Goal: Task Accomplishment & Management: Complete application form

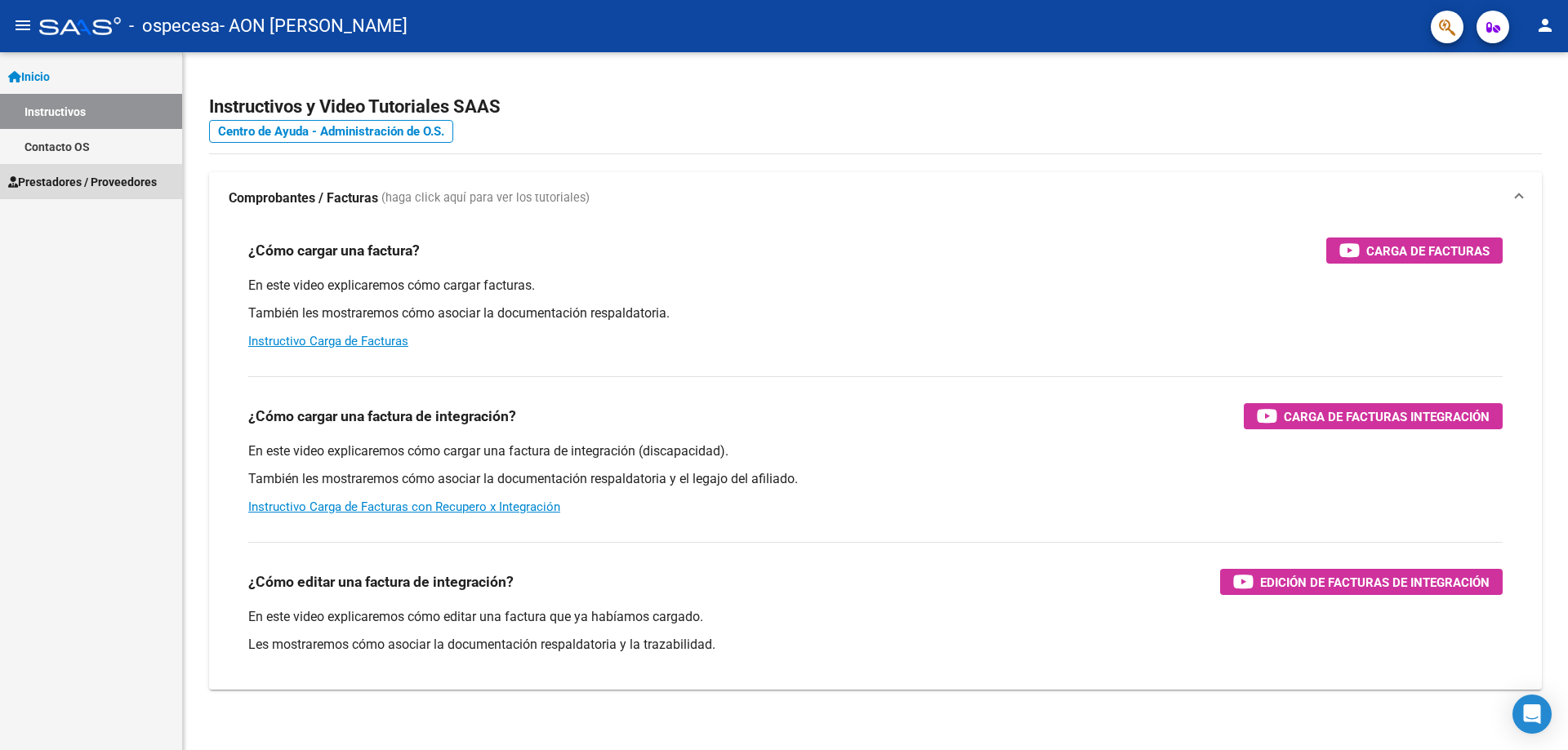
click at [74, 182] on span "Prestadores / Proveedores" at bounding box center [82, 182] width 149 height 18
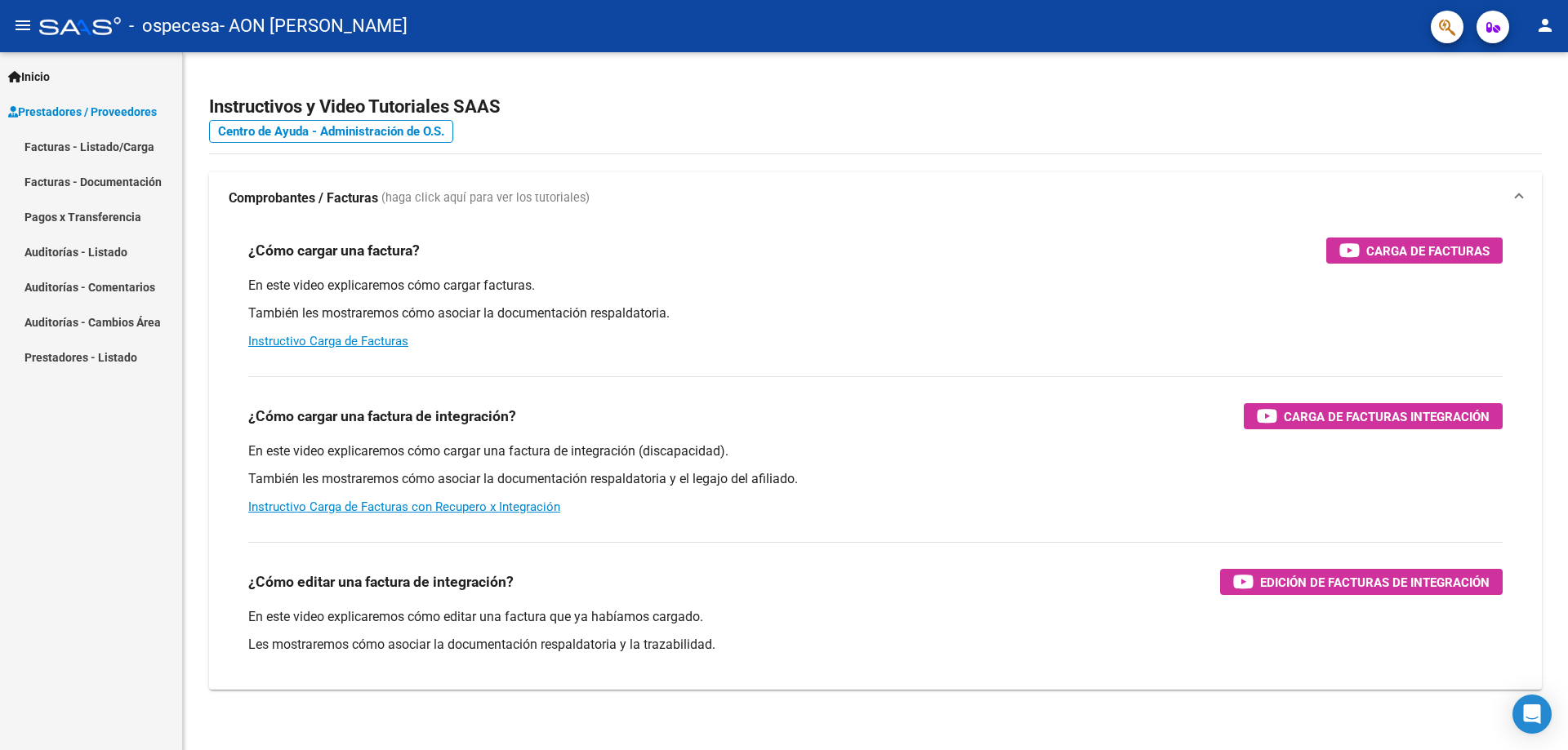
click at [68, 176] on link "Facturas - Documentación" at bounding box center [91, 182] width 182 height 35
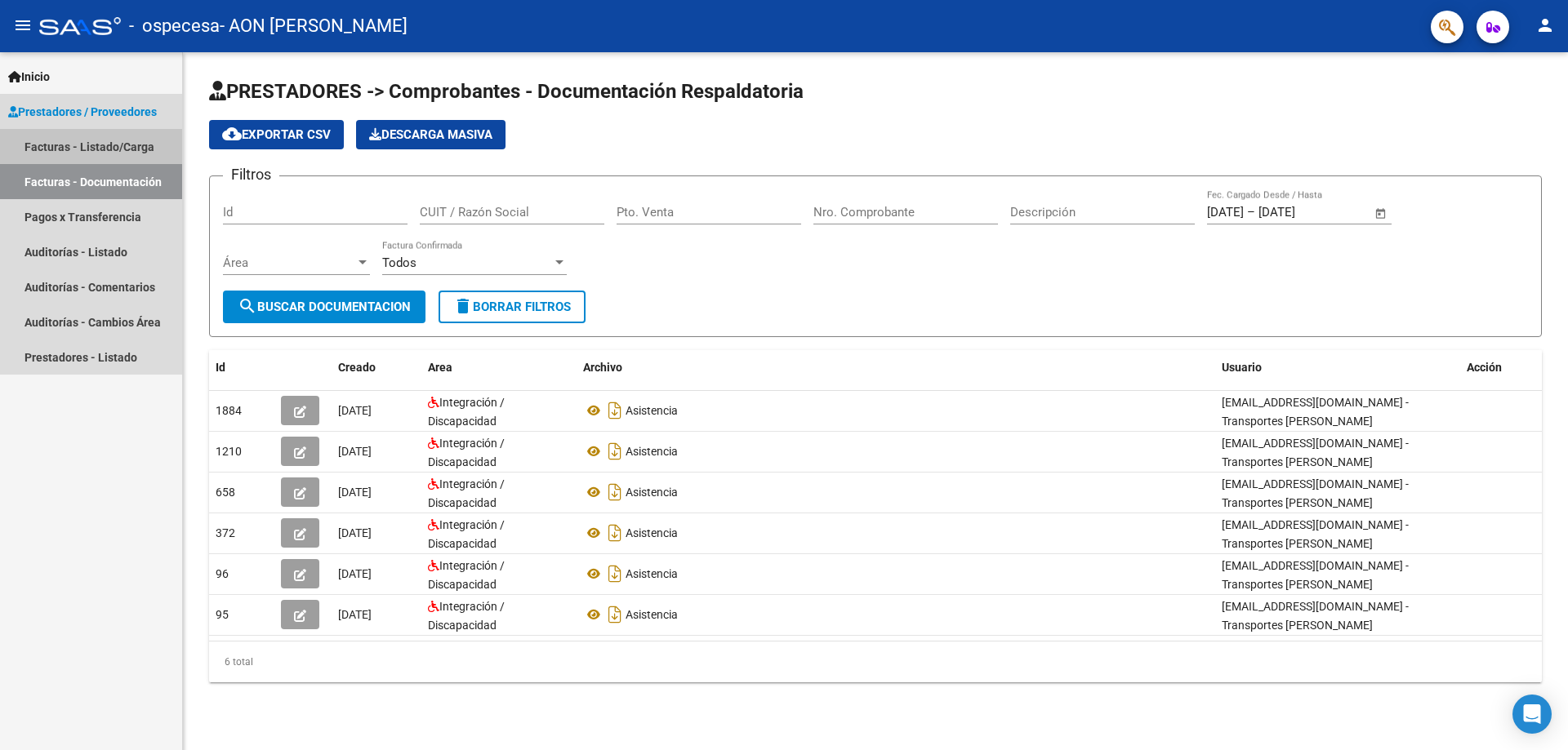
click at [65, 145] on link "Facturas - Listado/Carga" at bounding box center [91, 146] width 182 height 35
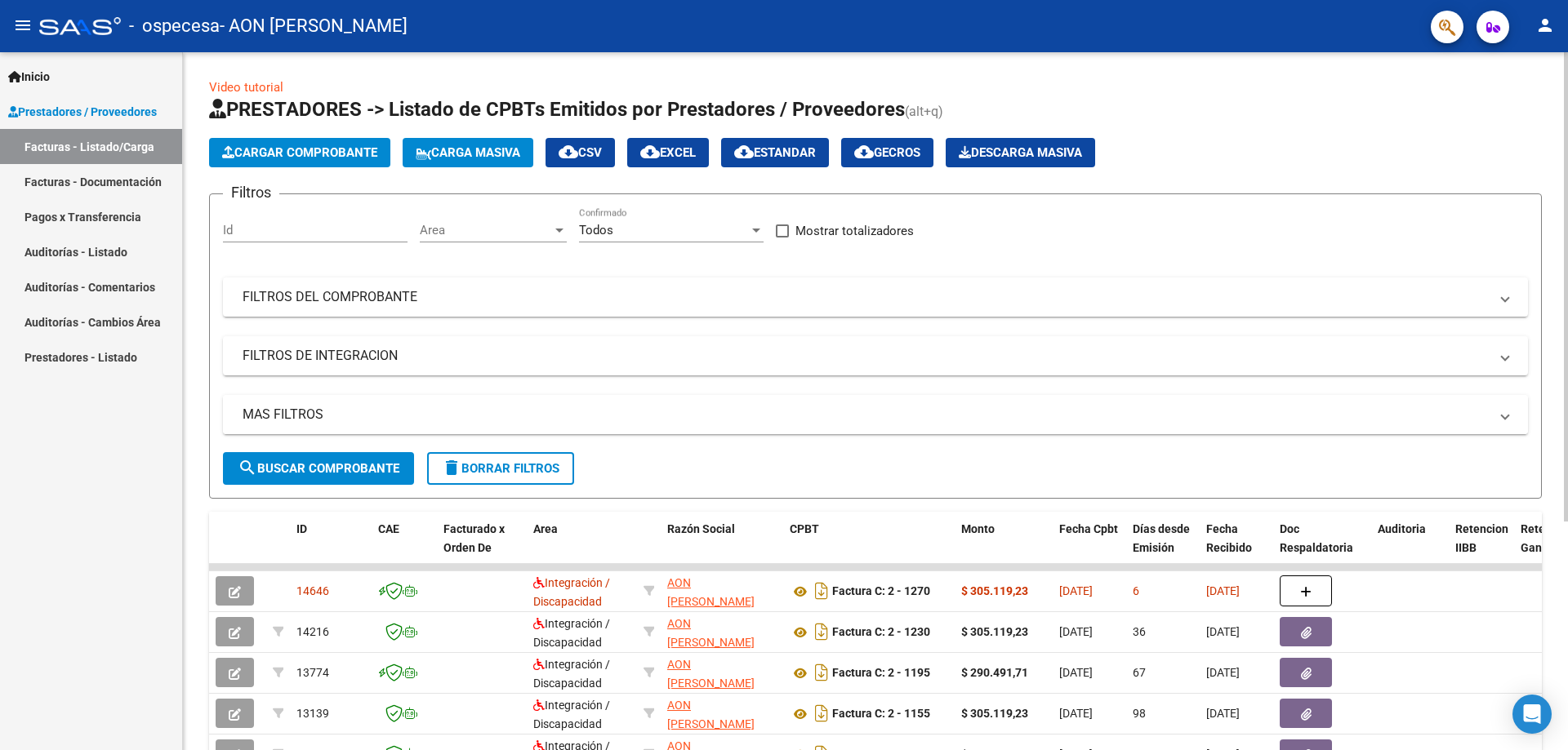
scroll to position [136, 0]
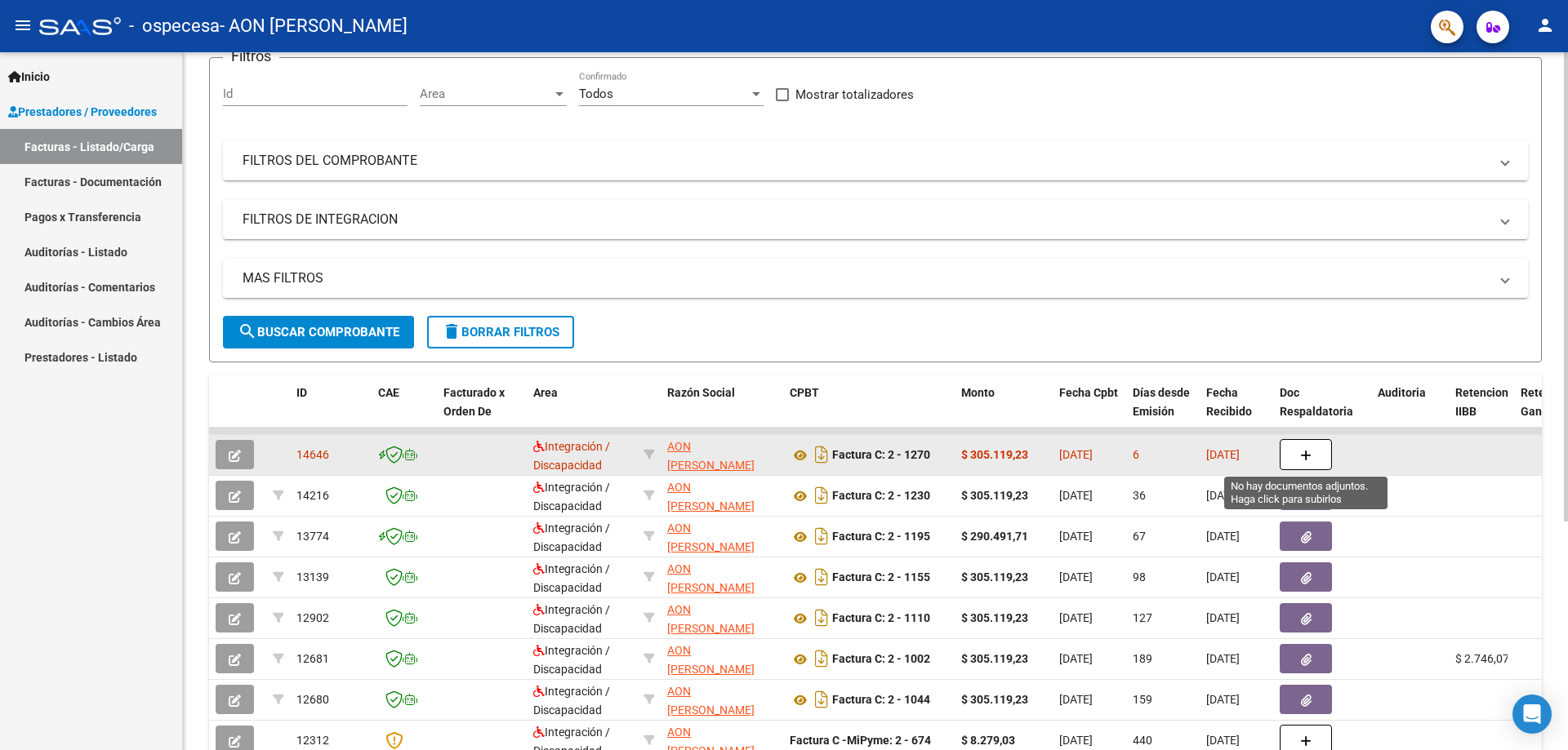
click at [1301, 458] on icon "button" at bounding box center [1306, 456] width 12 height 12
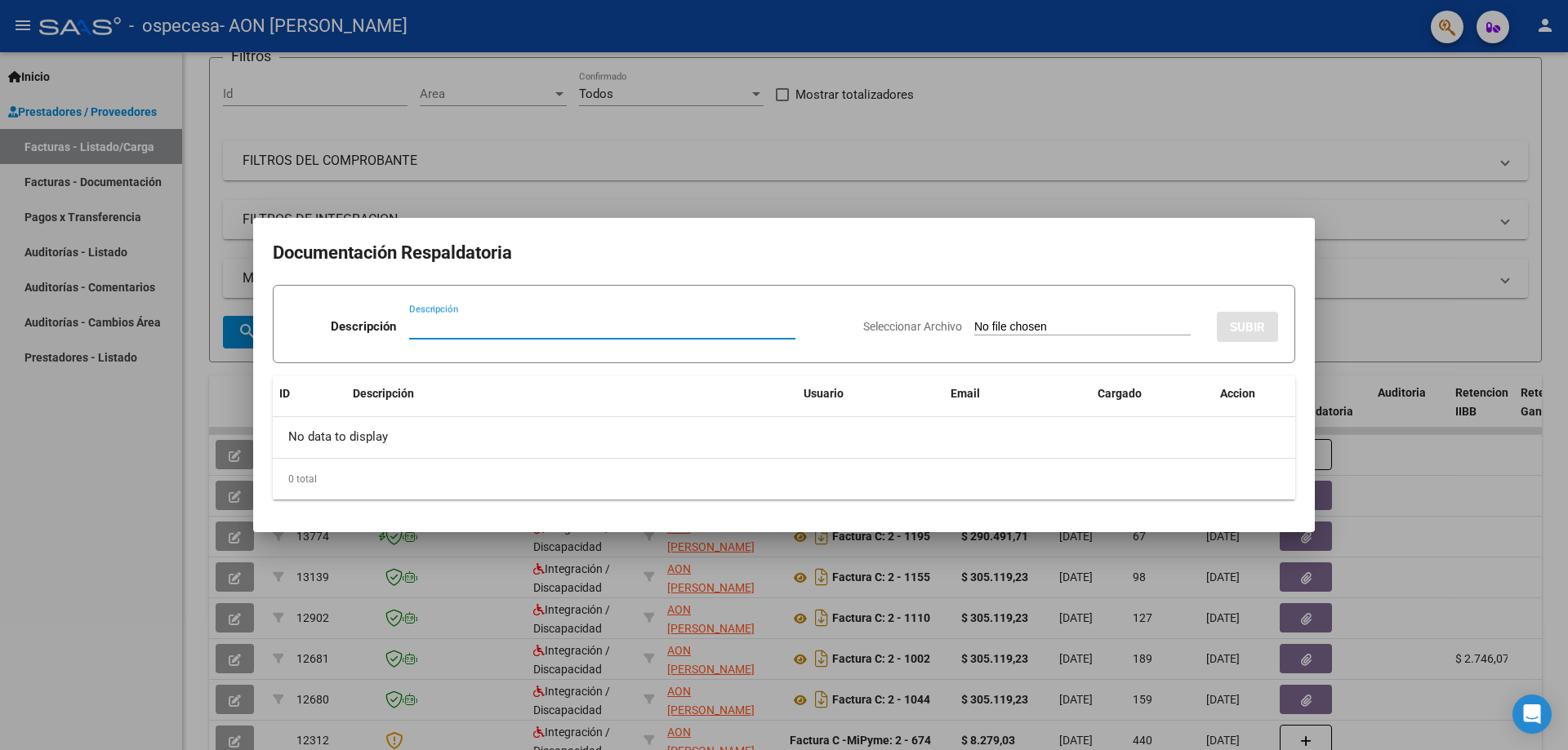
click at [1120, 181] on div at bounding box center [784, 375] width 1568 height 750
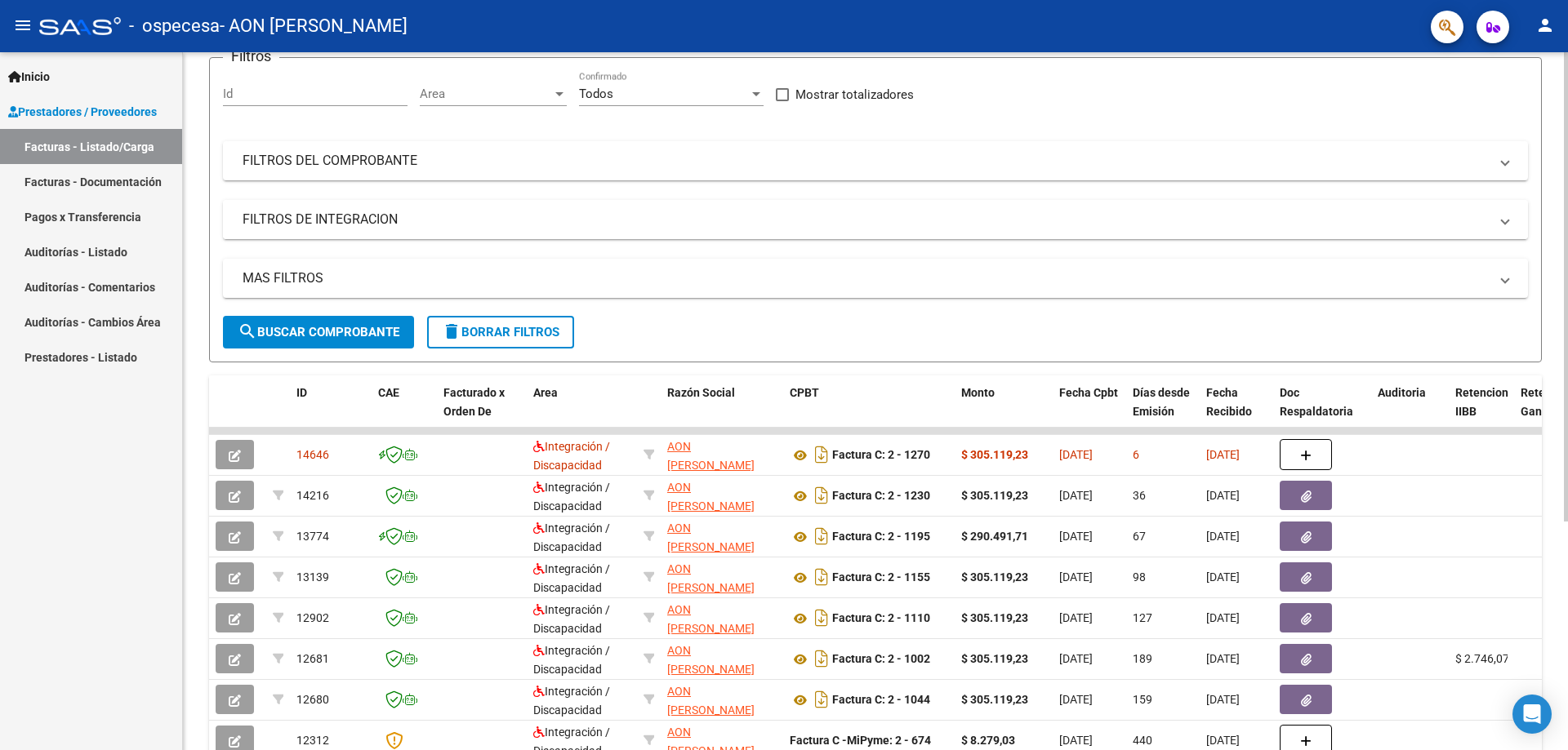
scroll to position [0, 0]
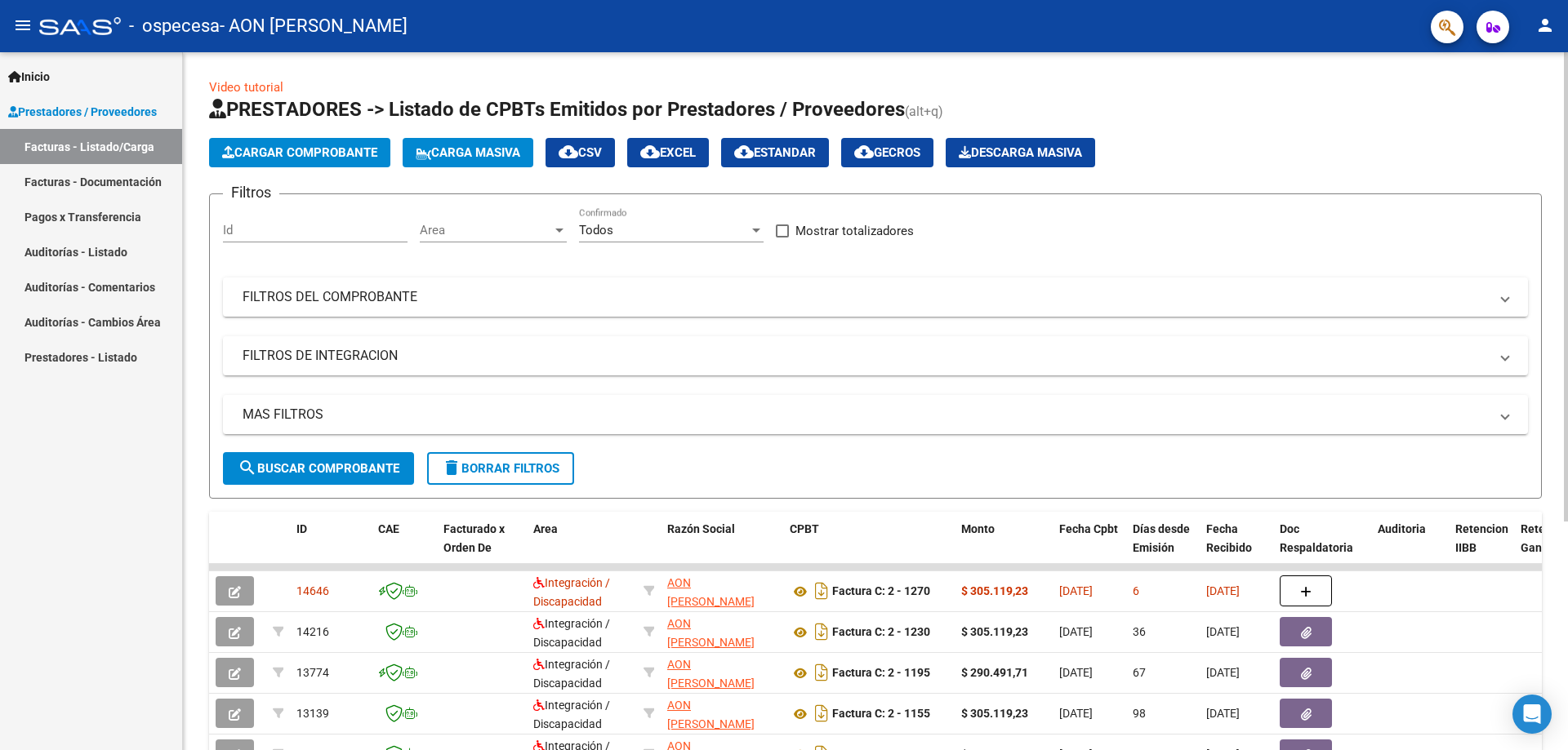
click at [319, 158] on span "Cargar Comprobante" at bounding box center [299, 153] width 155 height 15
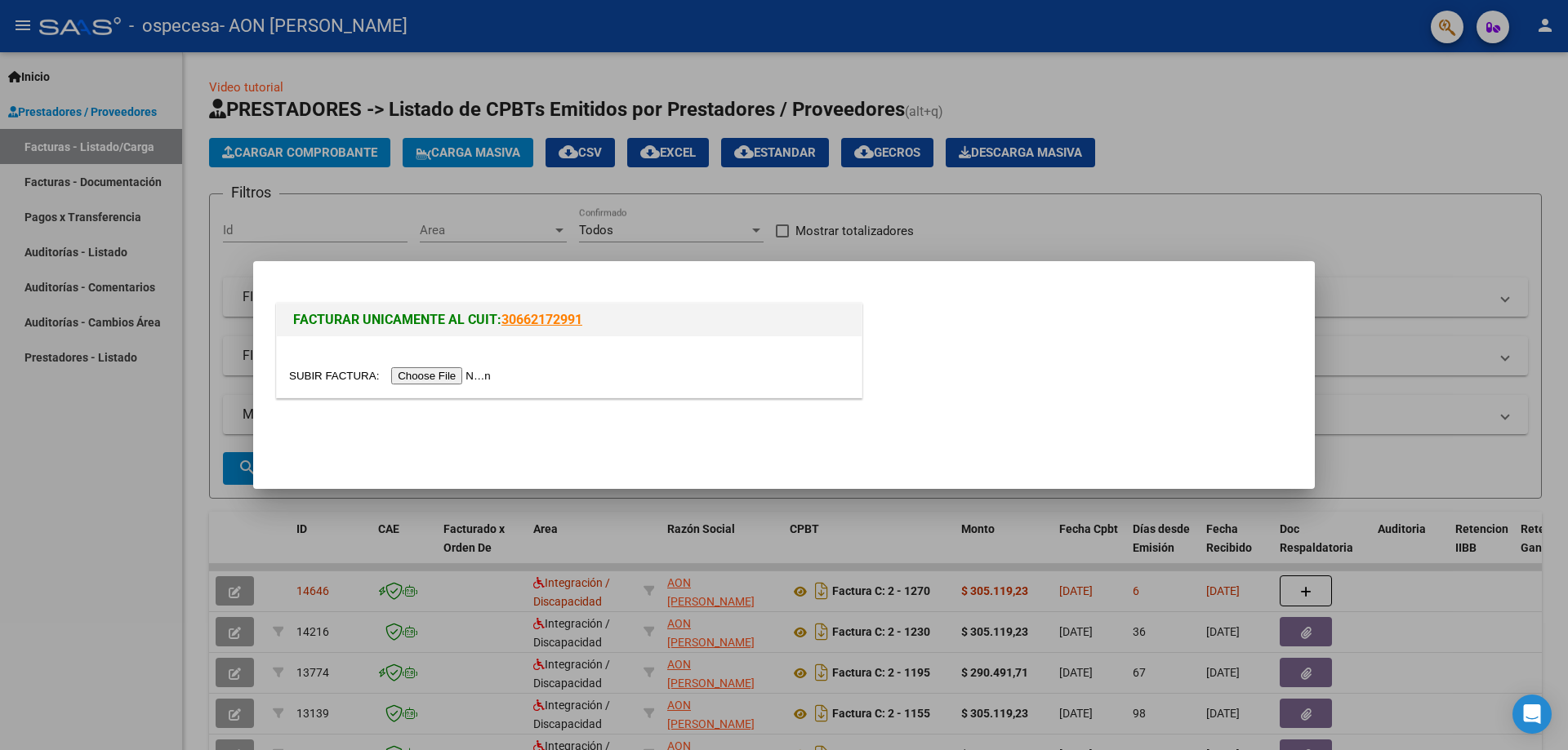
click at [440, 367] on input "file" at bounding box center [392, 375] width 207 height 17
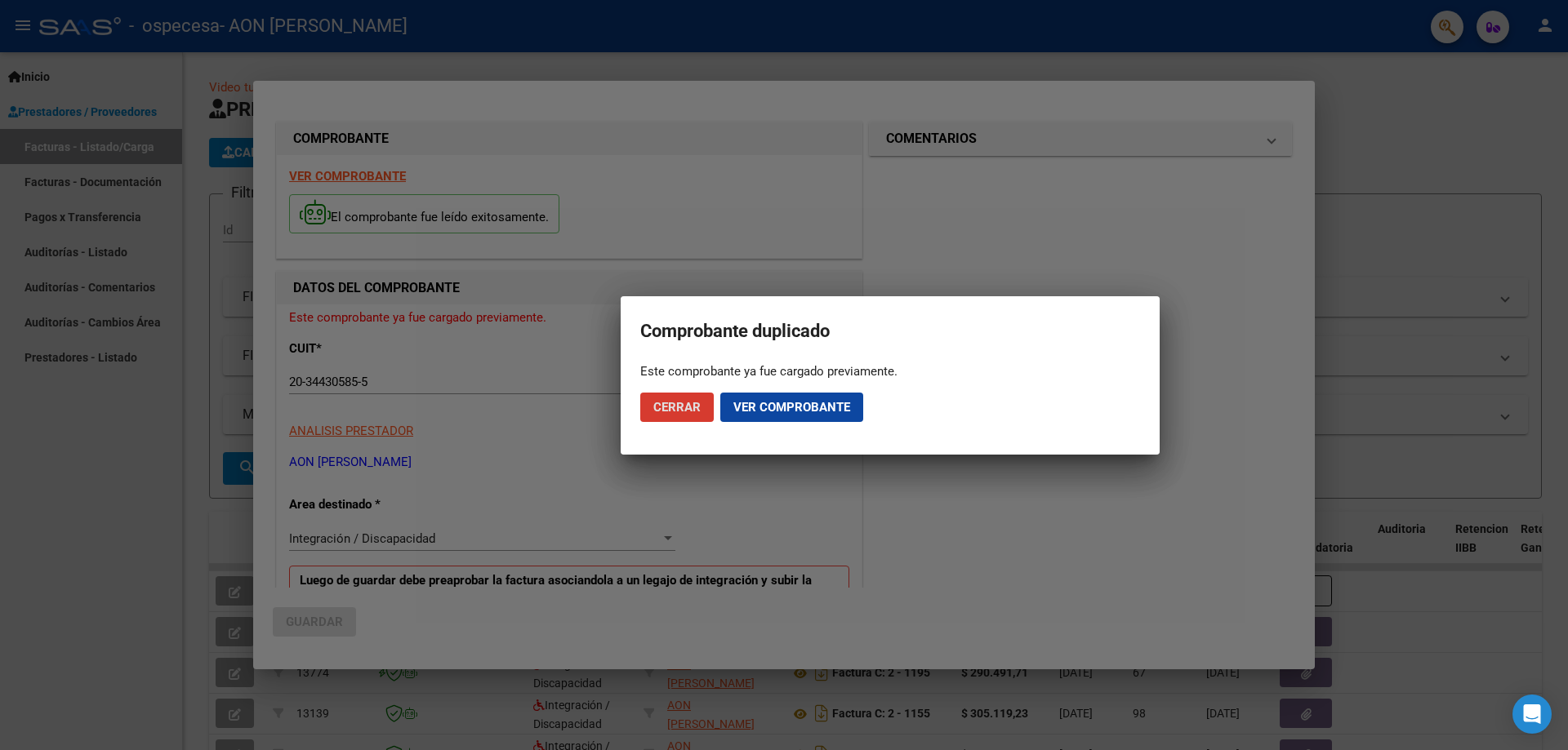
click at [746, 411] on span "Ver comprobante" at bounding box center [791, 408] width 117 height 15
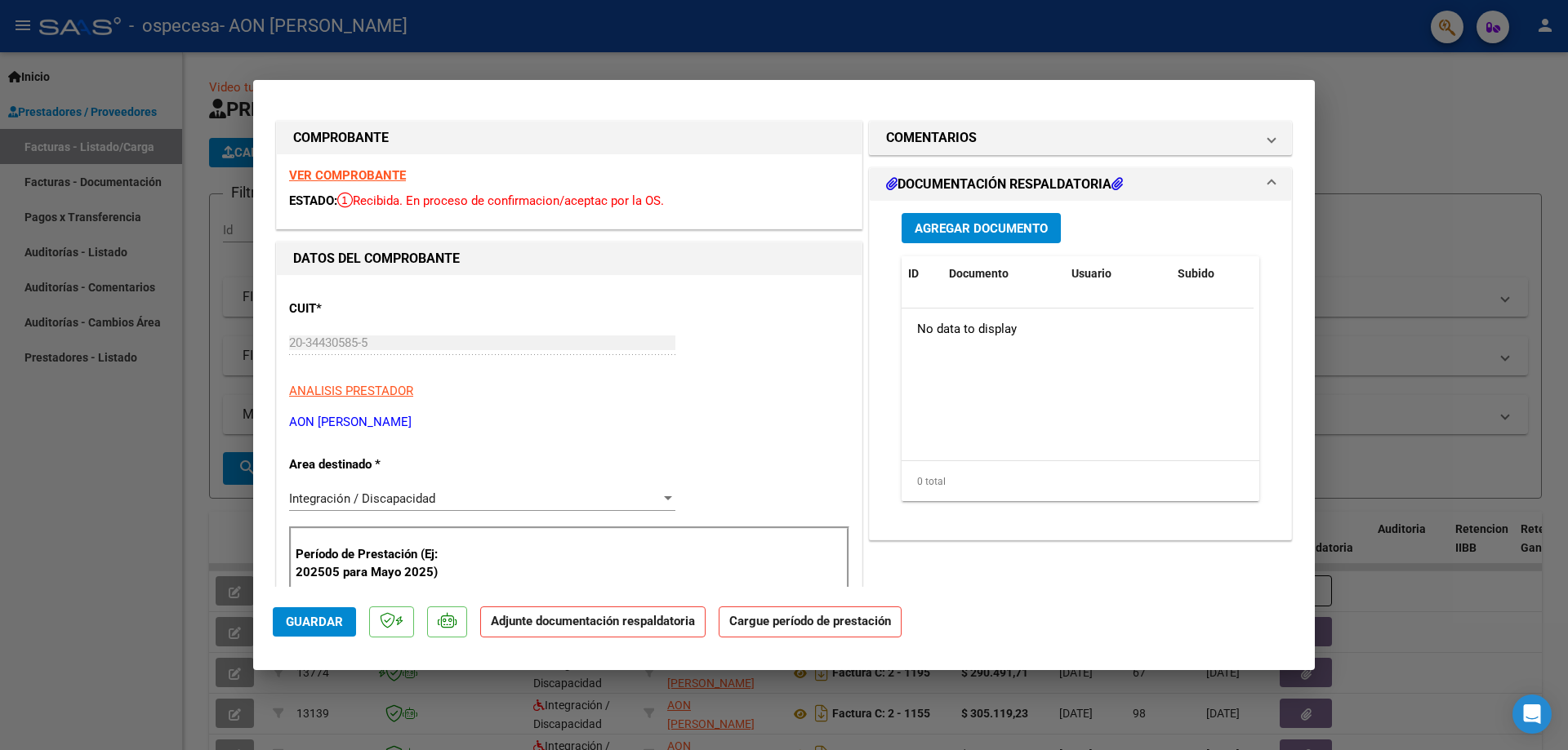
click at [947, 227] on span "Agregar Documento" at bounding box center [981, 228] width 133 height 15
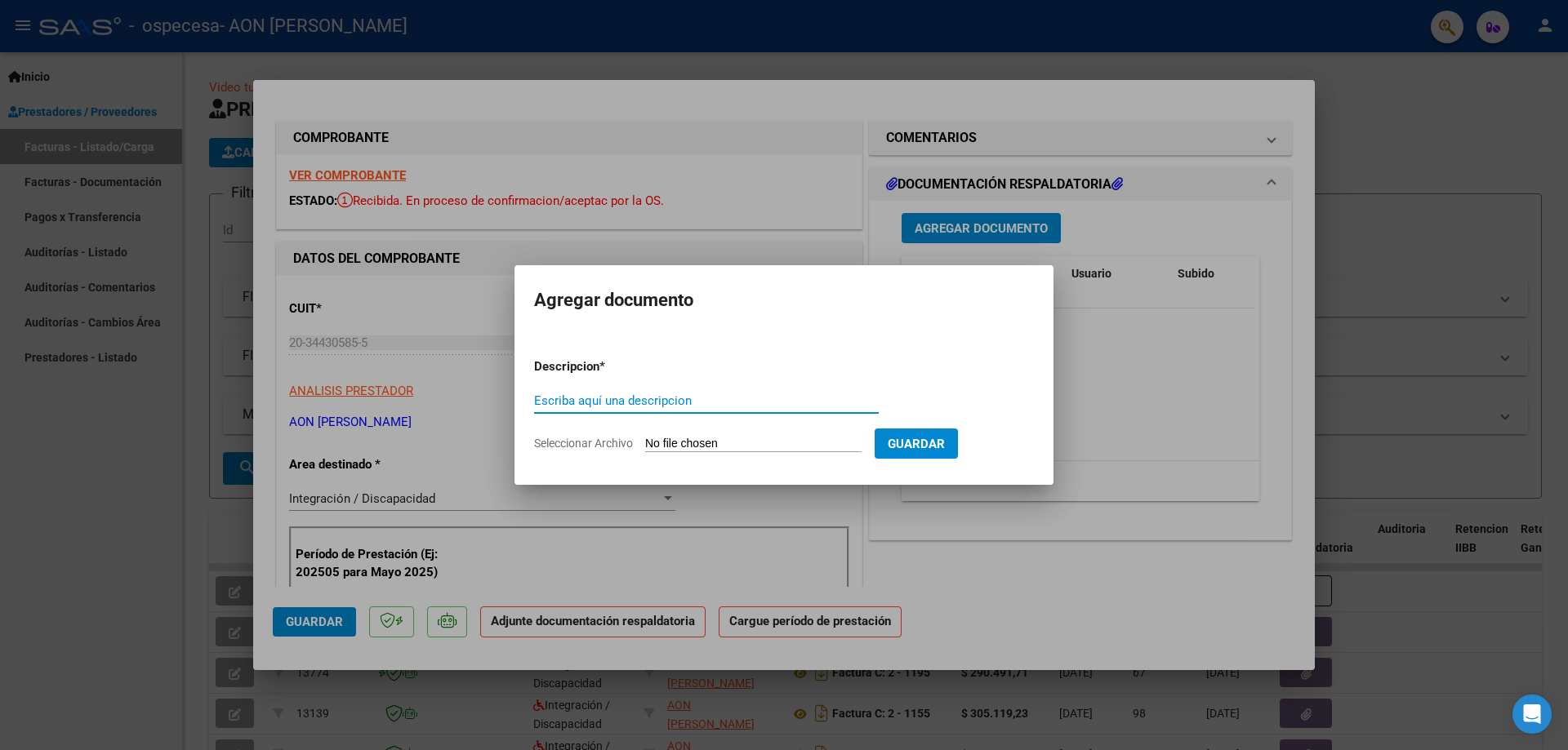
click at [585, 406] on input "Escriba aquí una descripcion" at bounding box center [706, 401] width 345 height 15
click at [673, 438] on input "Seleccionar Archivo" at bounding box center [753, 444] width 217 height 16
type input "C:\fakepath\Asistencia [PERSON_NAME].pdf"
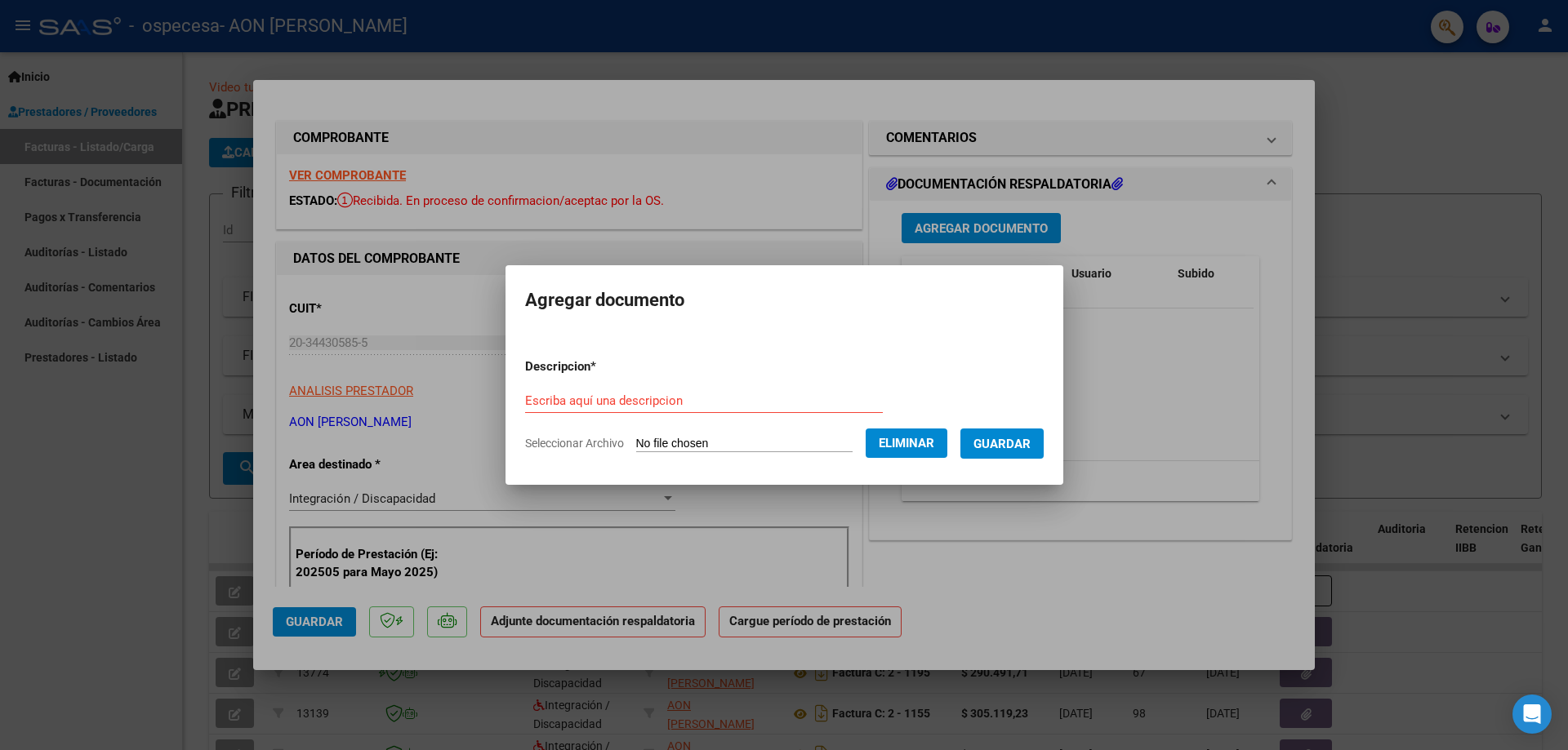
click at [1001, 448] on span "Guardar" at bounding box center [1002, 444] width 57 height 15
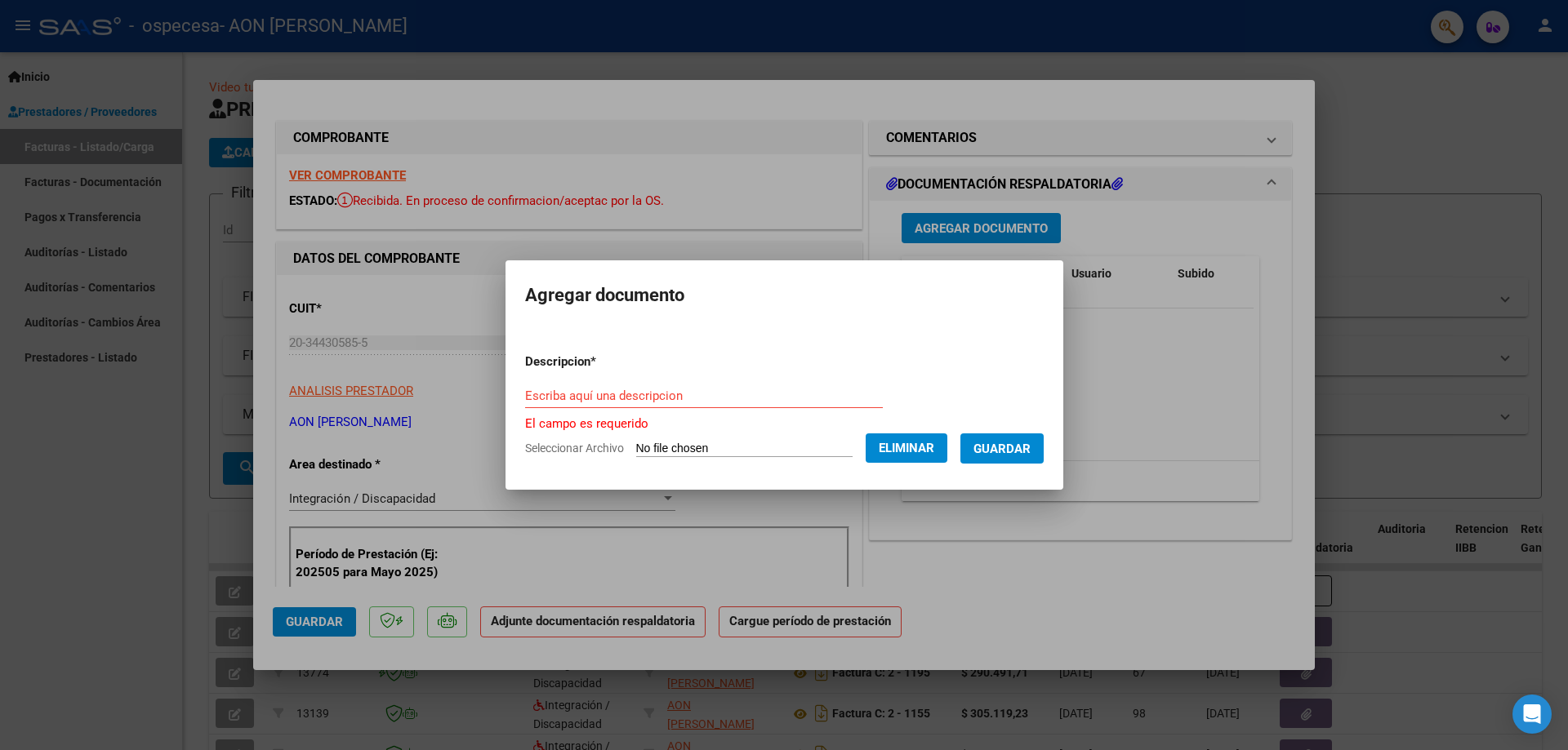
click at [539, 395] on input "Escriba aquí una descripcion" at bounding box center [703, 396] width 358 height 15
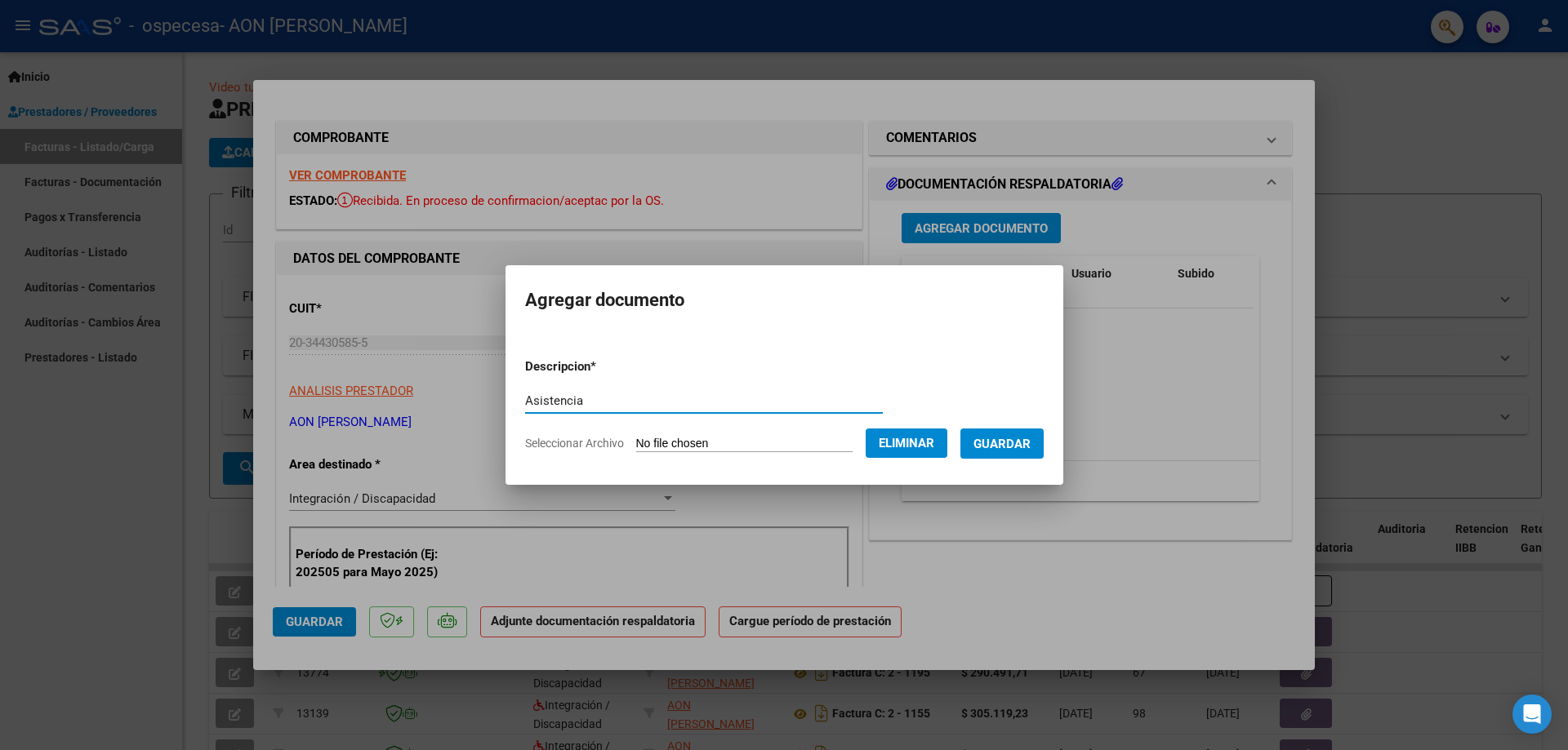
type input "Asistencia"
click at [1031, 444] on span "Guardar" at bounding box center [1002, 444] width 57 height 15
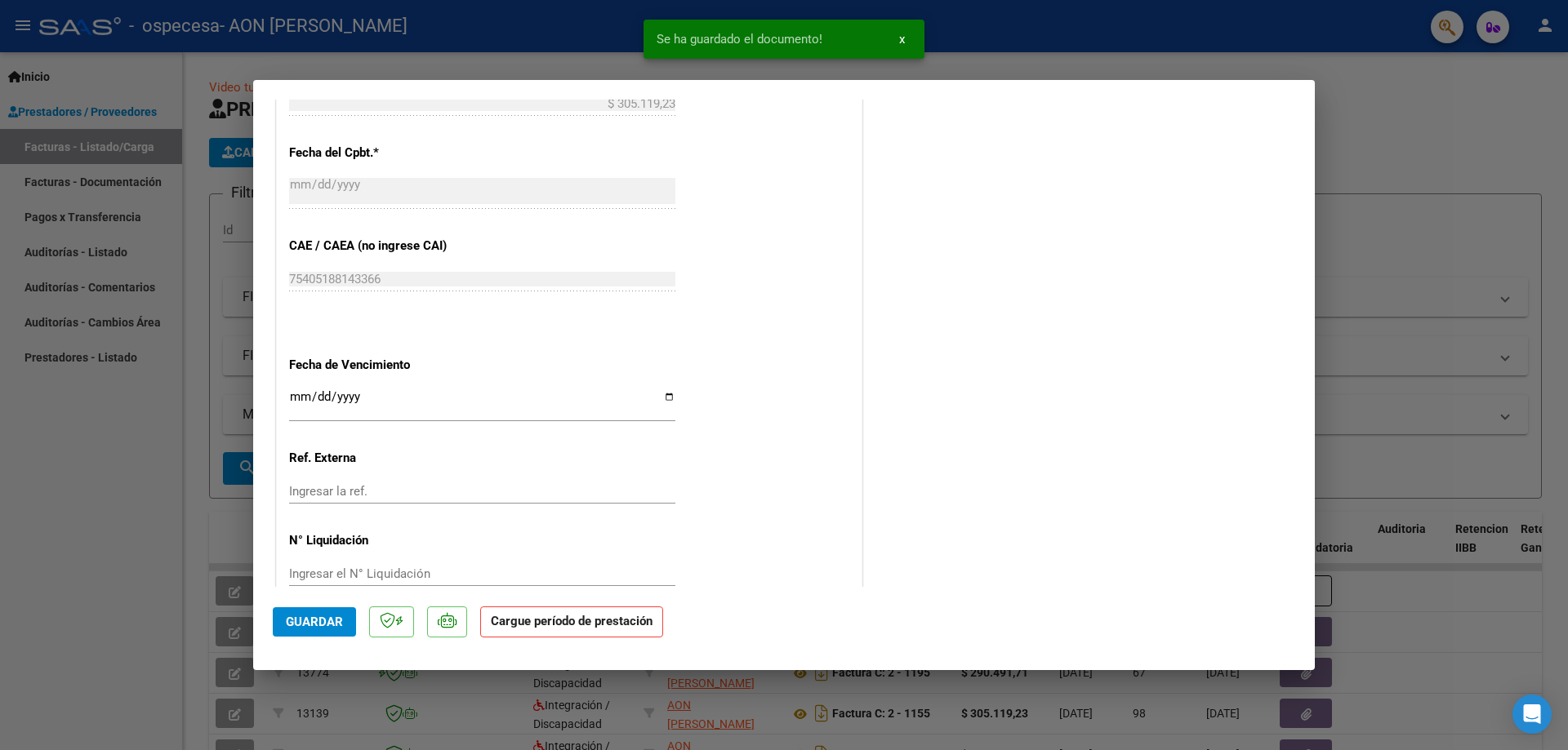
scroll to position [914, 0]
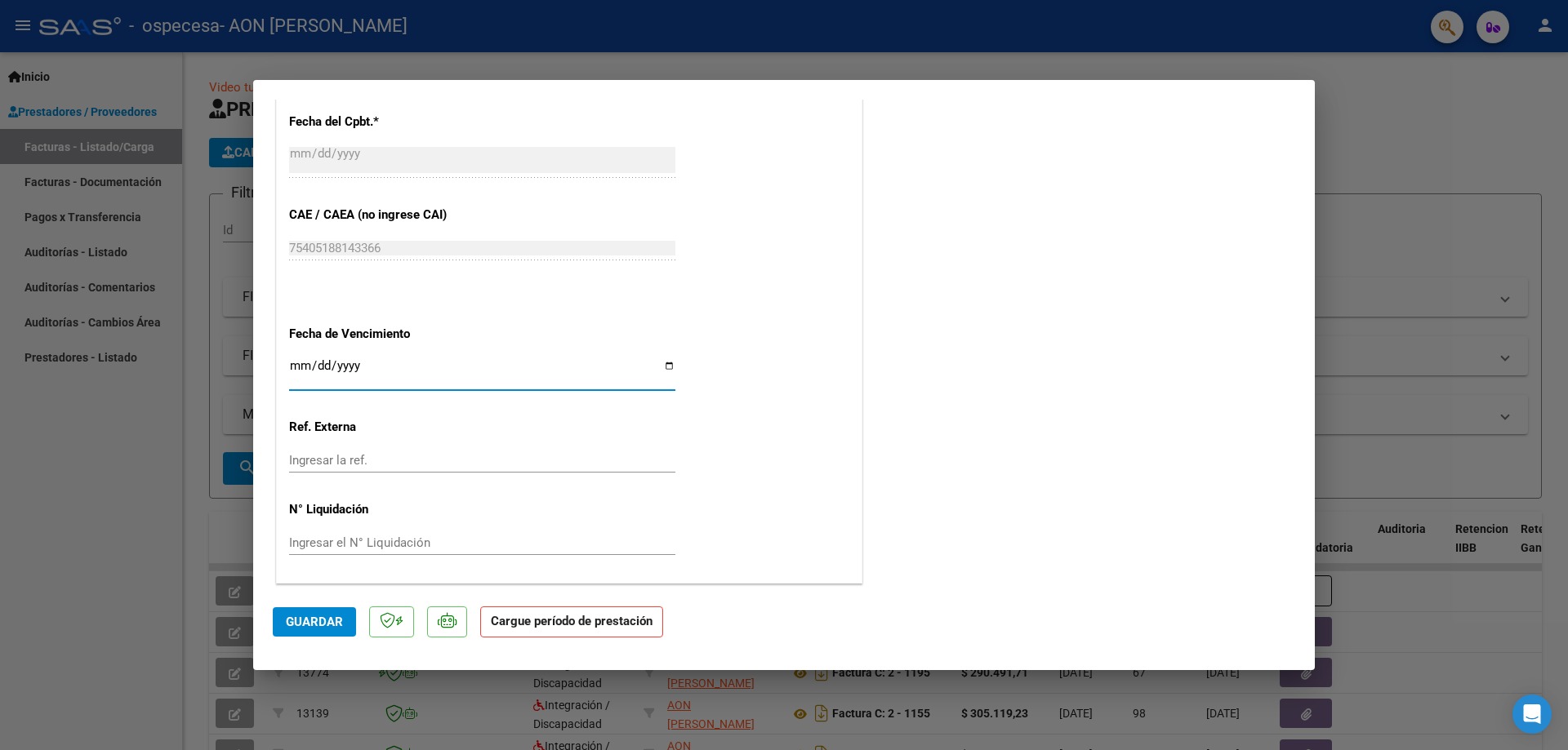
click at [297, 363] on input "Ingresar la fecha" at bounding box center [482, 372] width 386 height 26
type input "[DATE]"
click at [316, 630] on span "Guardar" at bounding box center [314, 622] width 57 height 15
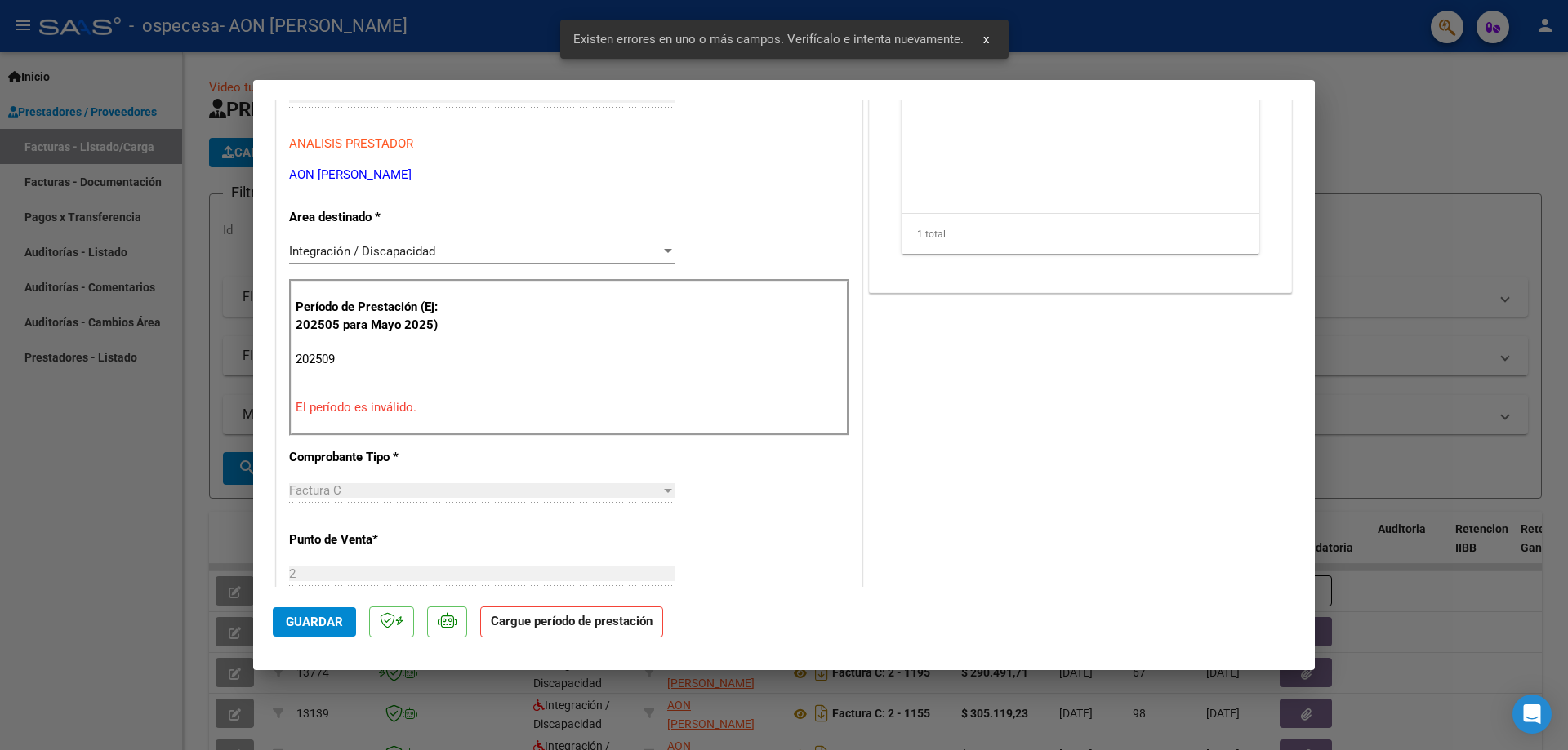
scroll to position [247, 0]
click at [346, 363] on input "202509" at bounding box center [484, 360] width 377 height 15
click at [357, 410] on p "El período es inválido." at bounding box center [569, 409] width 547 height 19
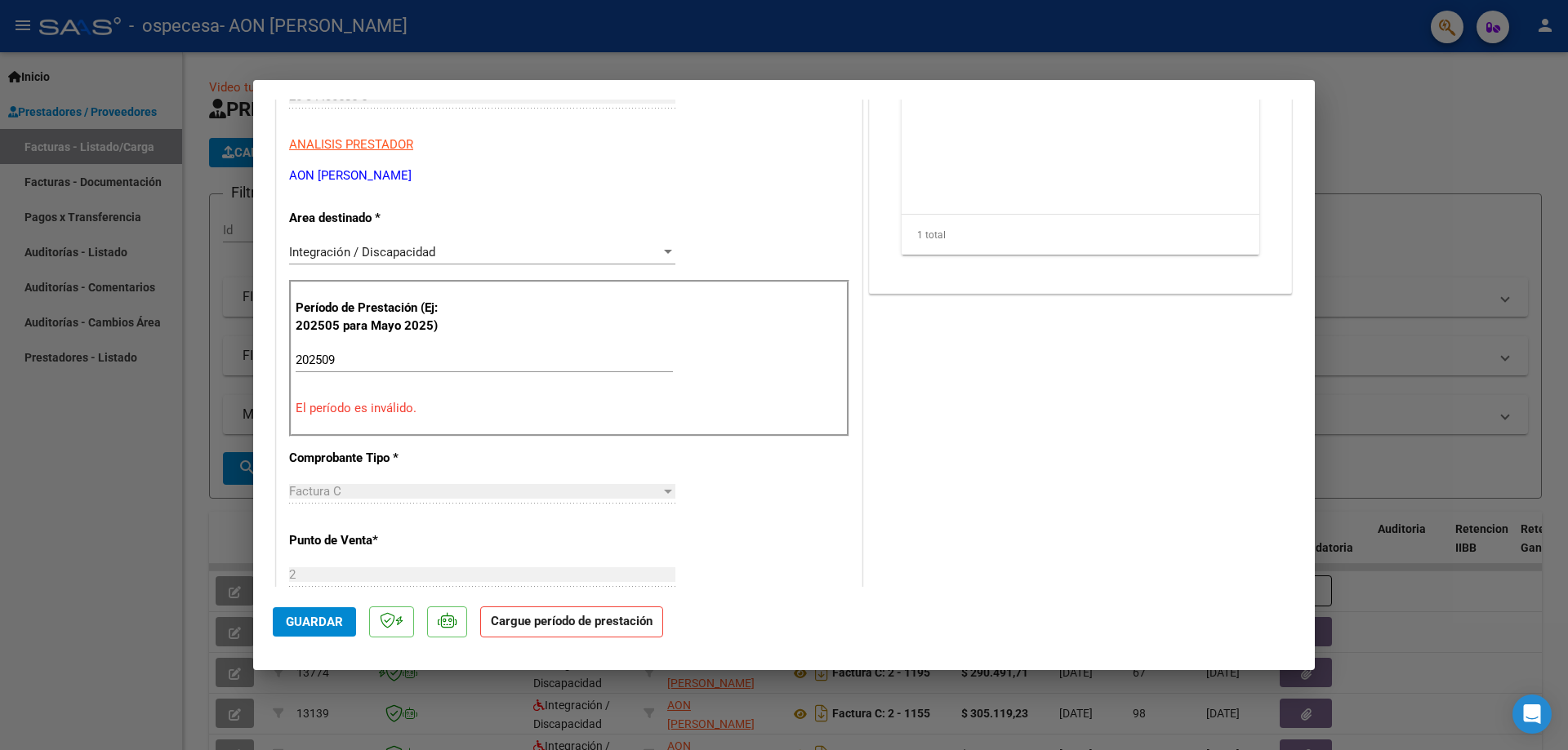
click at [367, 353] on input "202509" at bounding box center [484, 360] width 377 height 15
type input "202509"
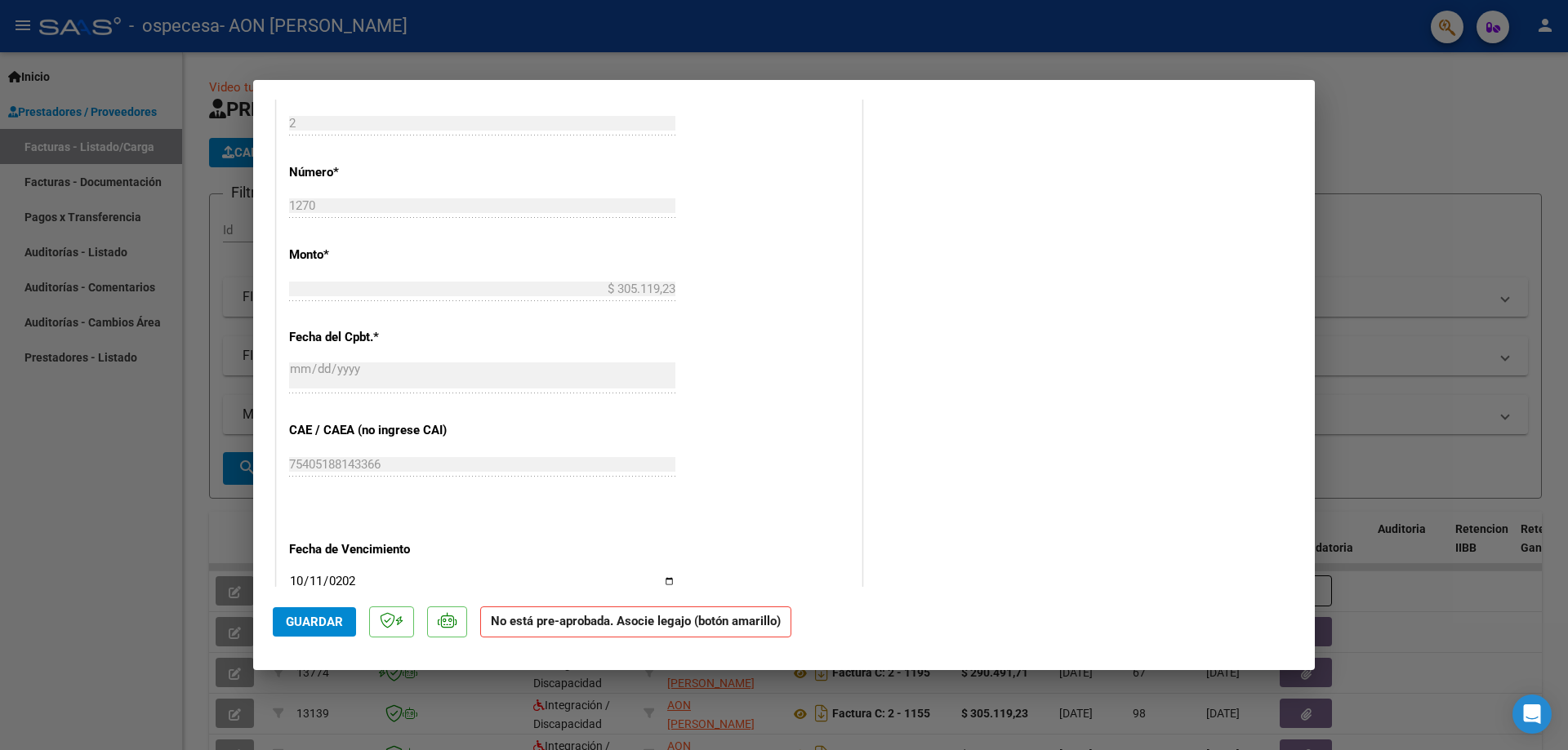
scroll to position [792, 0]
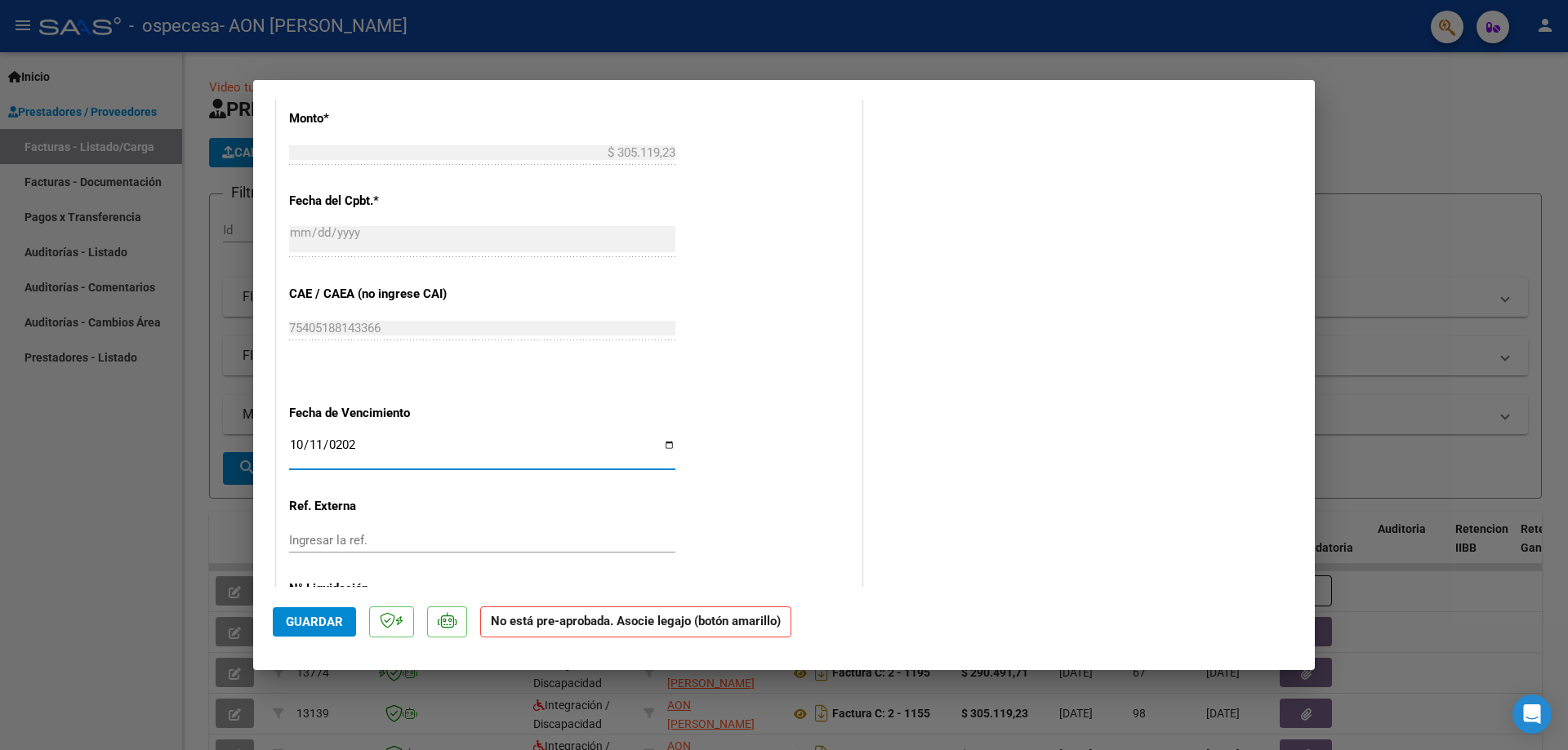
click at [299, 444] on input "[DATE]" at bounding box center [482, 451] width 386 height 26
click at [349, 444] on input "Ingresar la fecha" at bounding box center [482, 451] width 386 height 26
click at [316, 444] on input "Ingresar la fecha" at bounding box center [482, 451] width 386 height 26
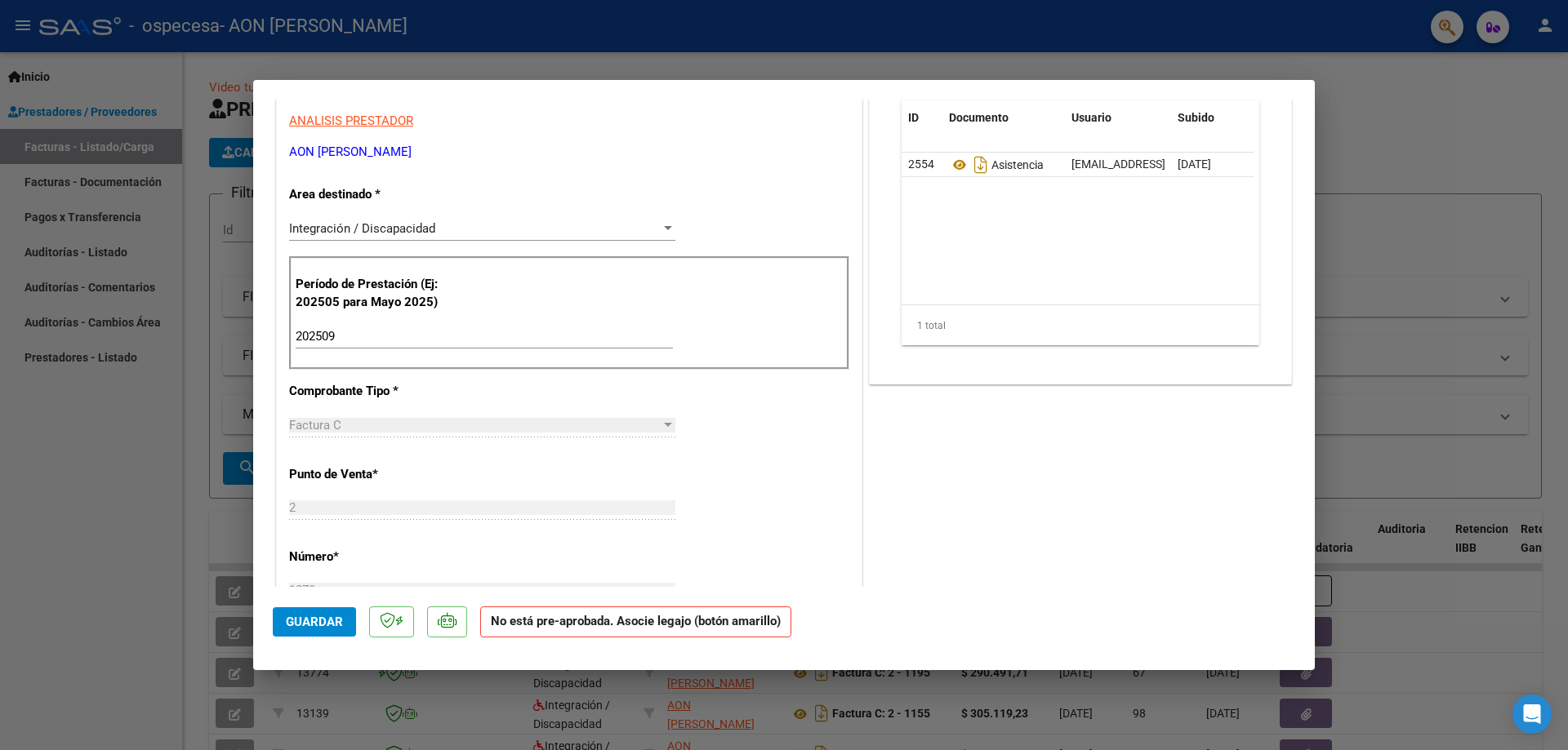
scroll to position [272, 0]
click at [318, 612] on button "Guardar" at bounding box center [314, 621] width 83 height 29
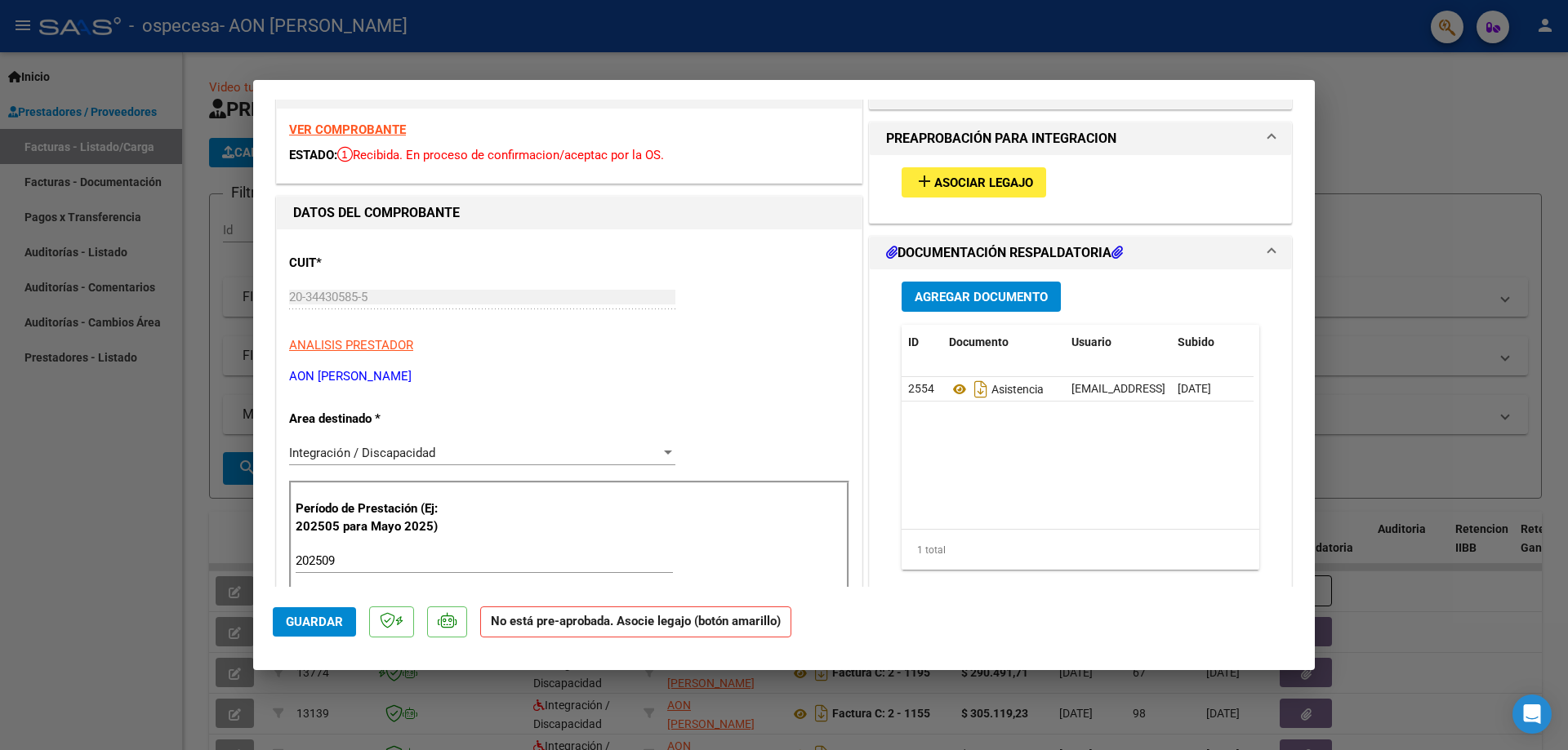
scroll to position [0, 0]
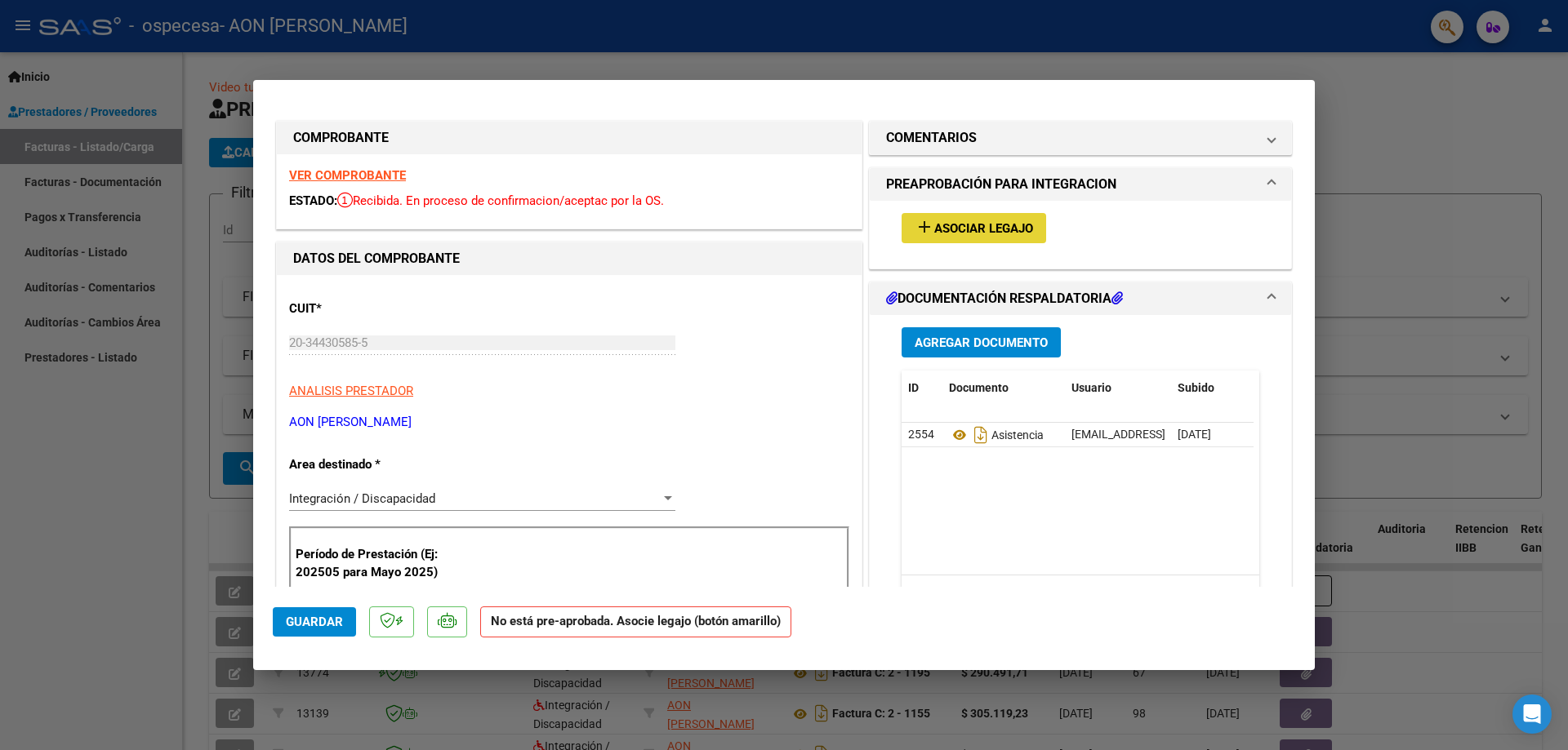
click at [934, 232] on span "Asociar Legajo" at bounding box center [983, 228] width 99 height 15
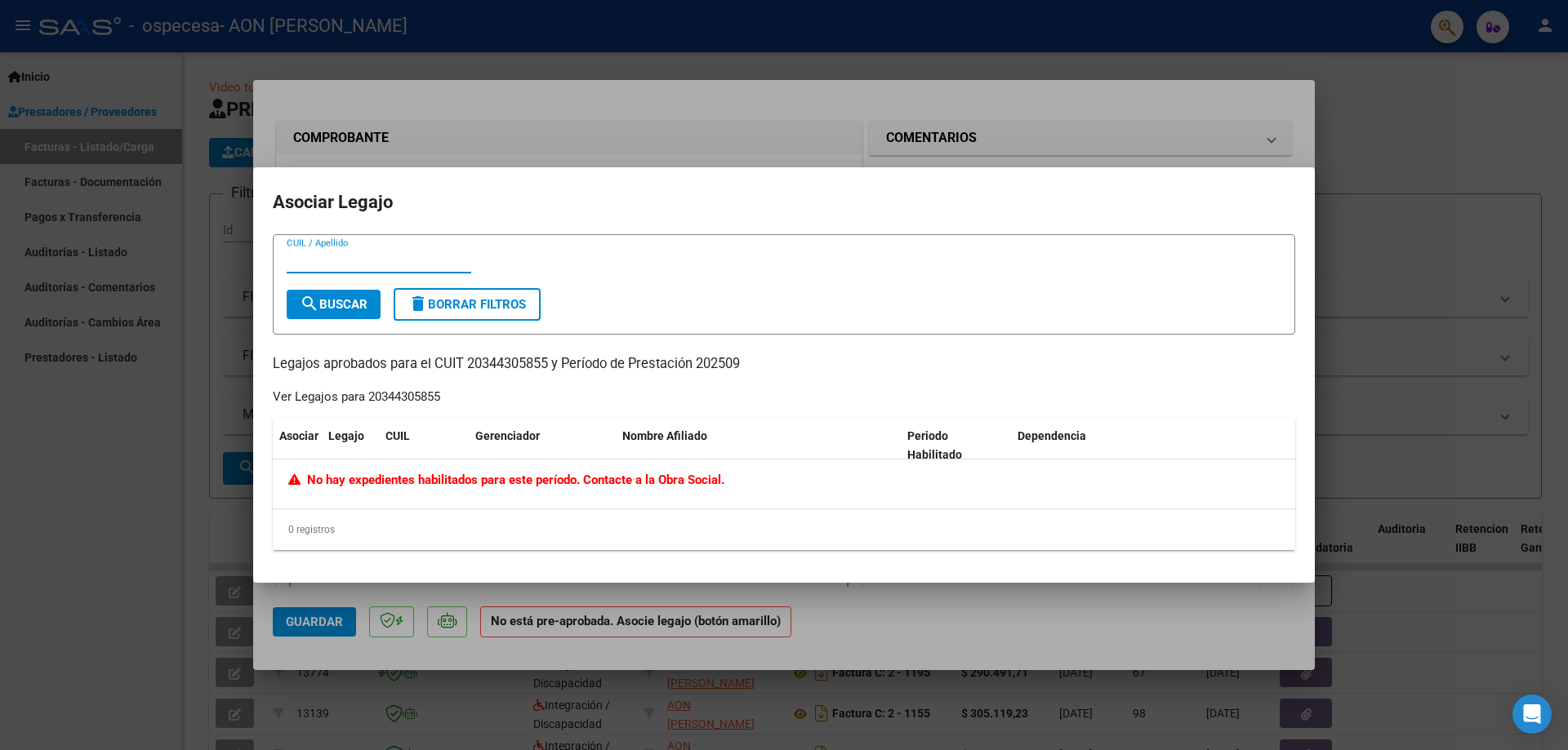
click at [412, 480] on span "No hay expedientes habilitados para este período. Contacte a la Obra Social." at bounding box center [506, 480] width 436 height 15
click at [333, 261] on input "CUIL / Apellido" at bounding box center [379, 261] width 184 height 15
click at [419, 480] on span "No hay expedientes habilitados para este período. Contacte a la Obra Social." at bounding box center [506, 480] width 436 height 15
click at [304, 521] on div "0 registros" at bounding box center [783, 529] width 1022 height 41
click at [356, 478] on span "No hay expedientes habilitados para este período. Contacte a la Obra Social." at bounding box center [506, 480] width 436 height 15
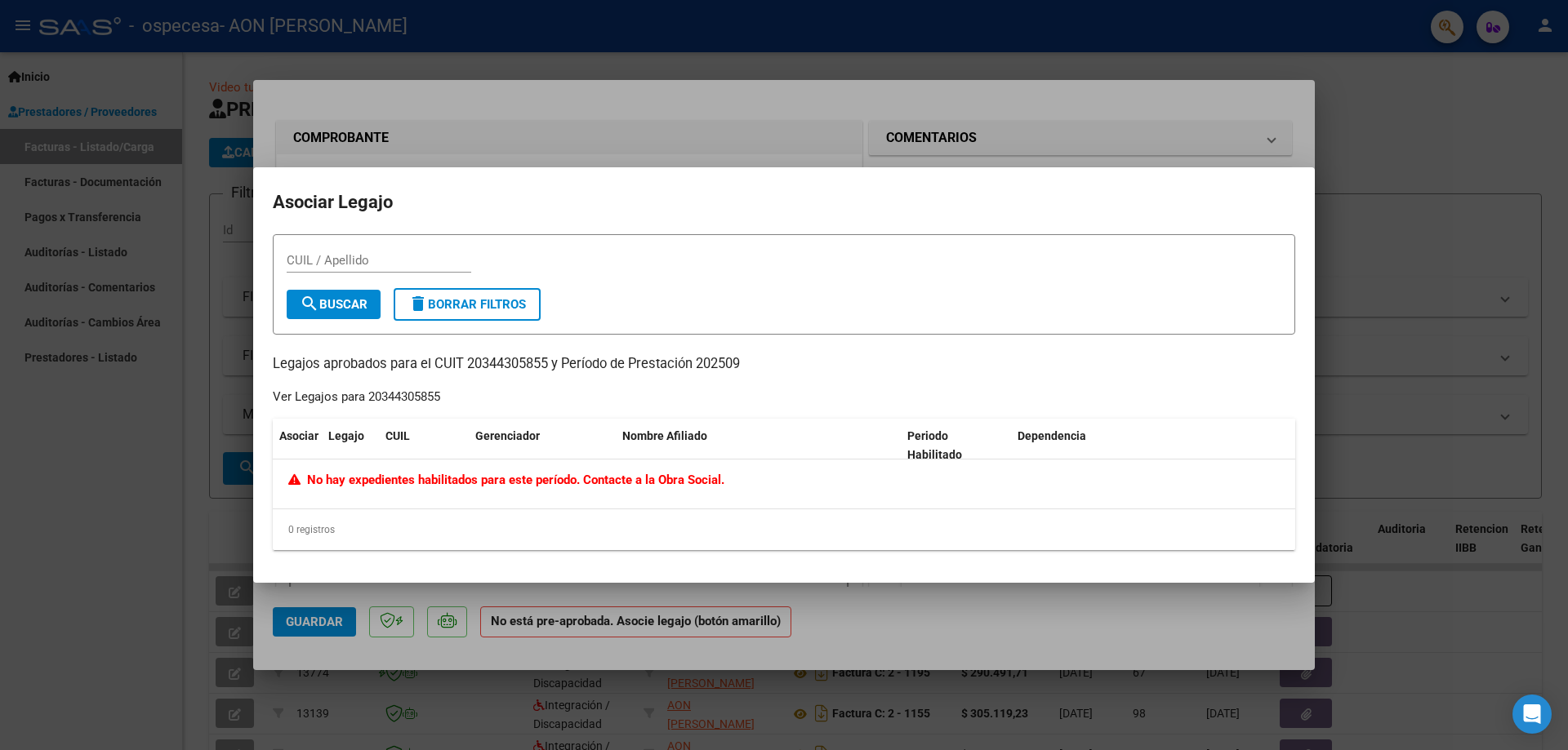
click at [408, 401] on div "Ver Legajos para 20344305855" at bounding box center [356, 397] width 168 height 19
click at [520, 375] on div "CUIL / Apellido search Buscar delete Borrar Filtros Legajos aprobados para el C…" at bounding box center [783, 392] width 1022 height 316
drag, startPoint x: 1146, startPoint y: 129, endPoint x: 1139, endPoint y: 142, distance: 14.8
click at [1149, 124] on div at bounding box center [784, 375] width 1568 height 750
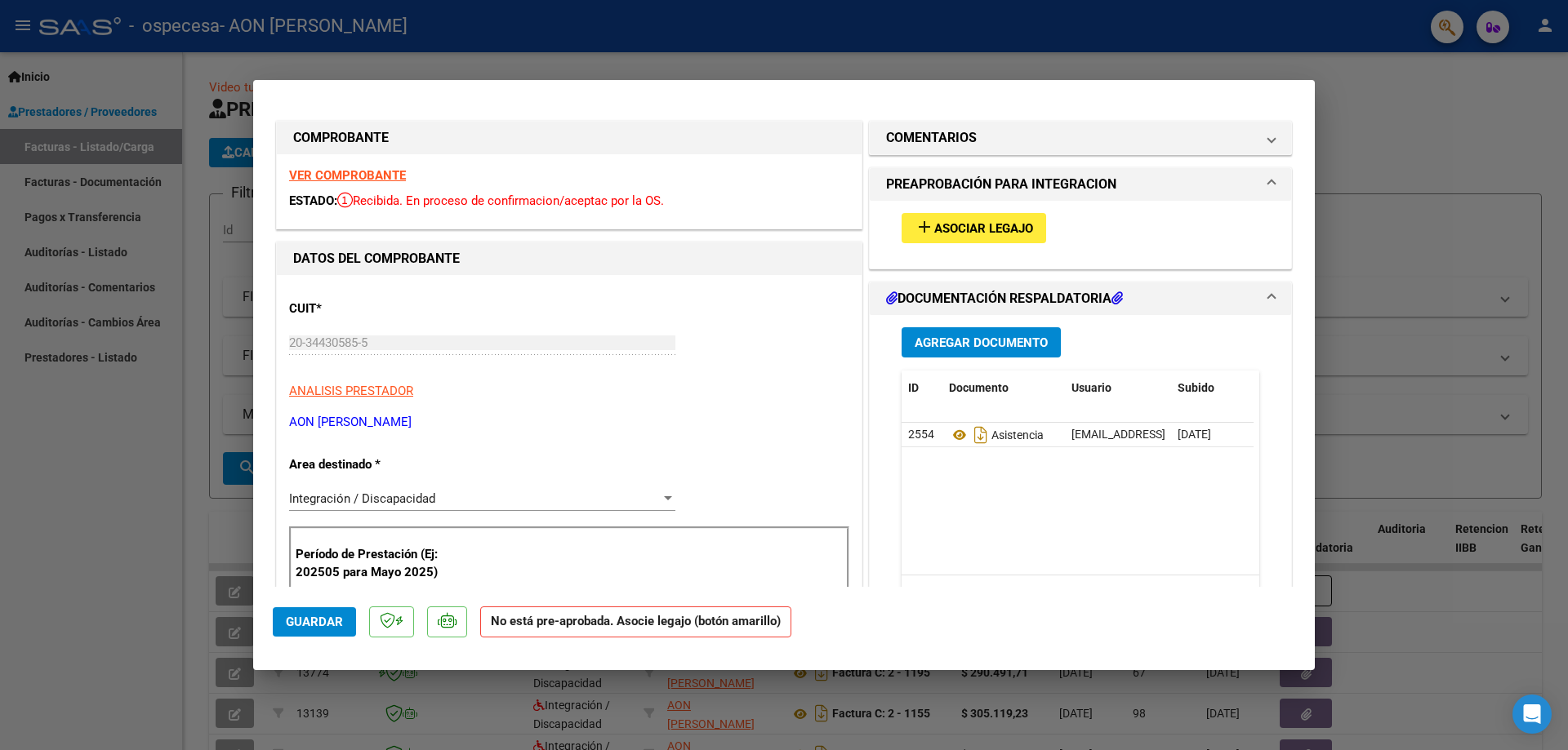
click at [1373, 143] on div at bounding box center [784, 375] width 1568 height 750
type input "$ 0,00"
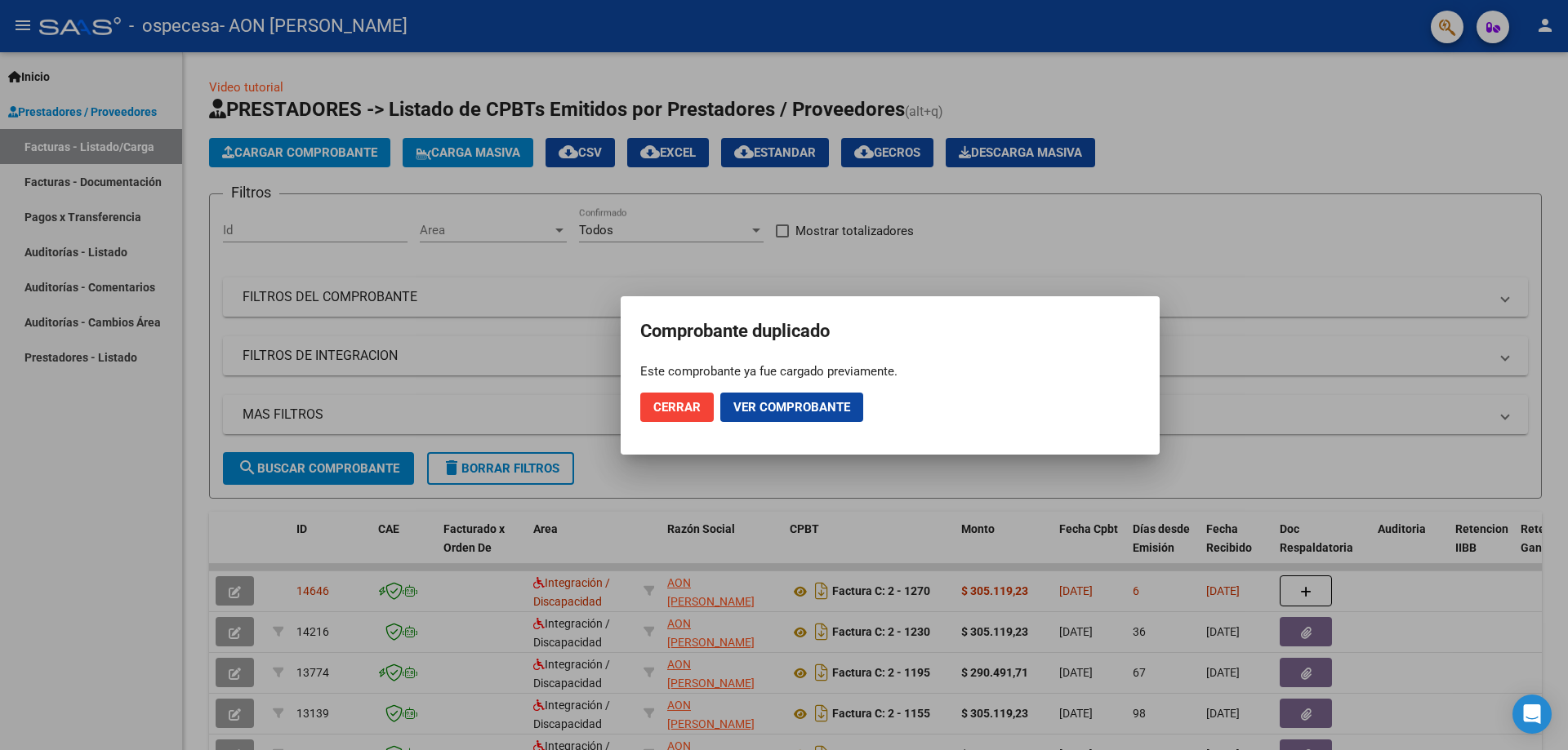
click at [669, 415] on button "Cerrar" at bounding box center [677, 407] width 73 height 29
